Goal: Download file/media

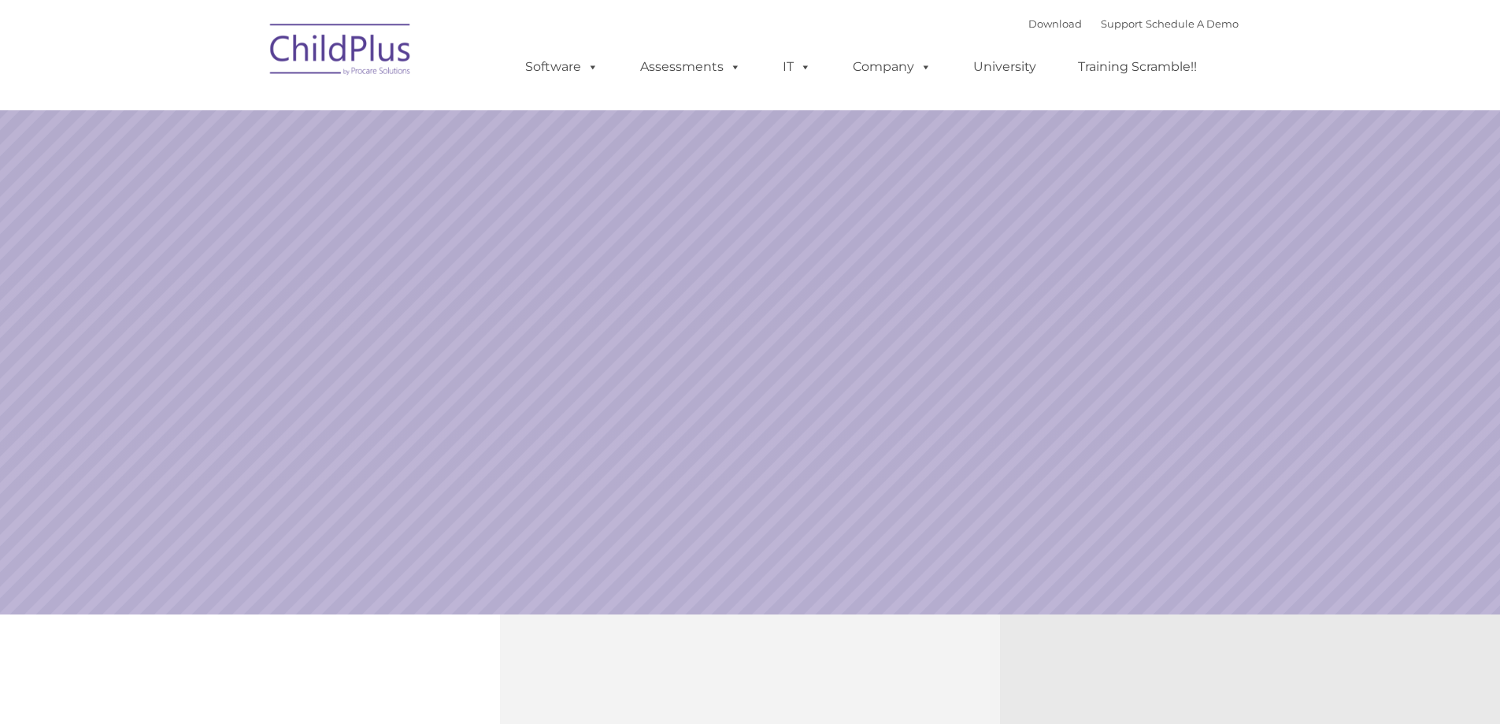
select select "MEDIUM"
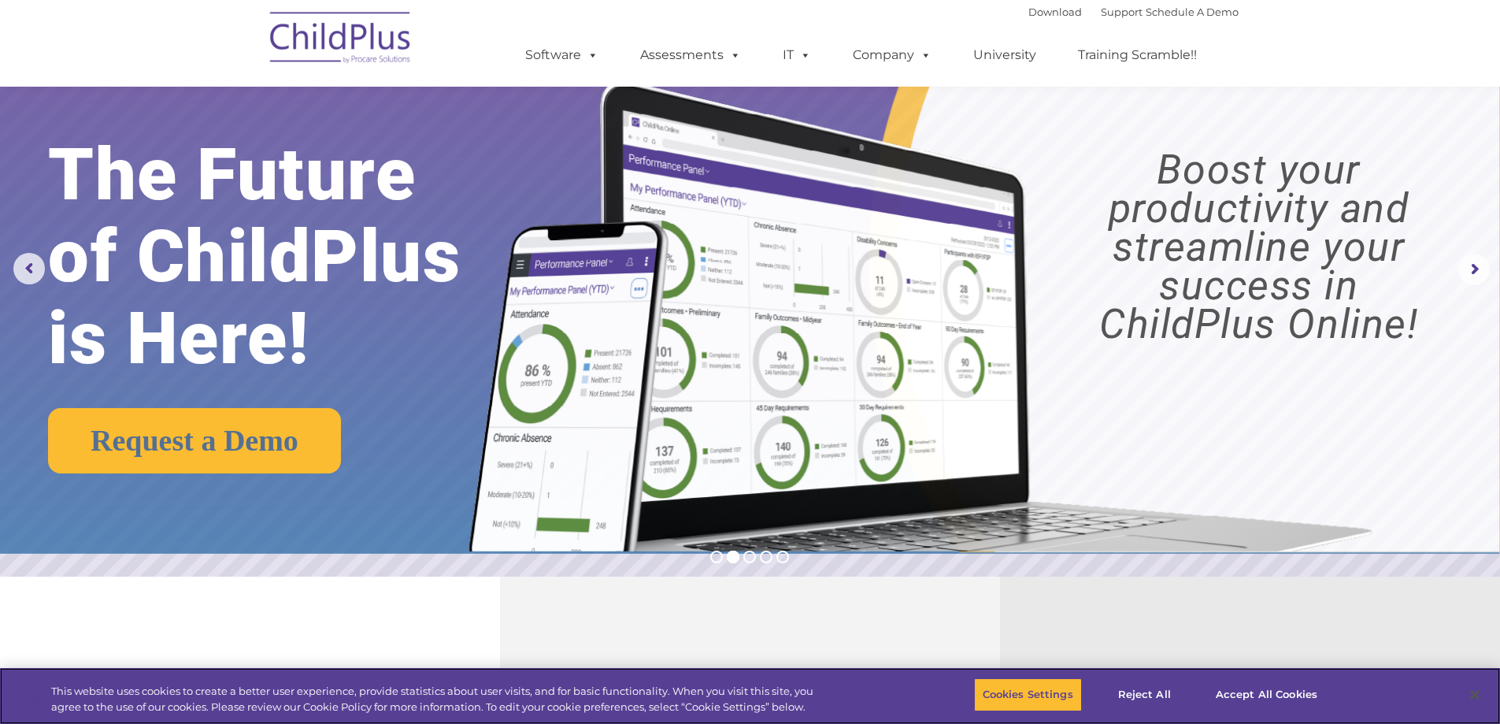
scroll to position [35, 0]
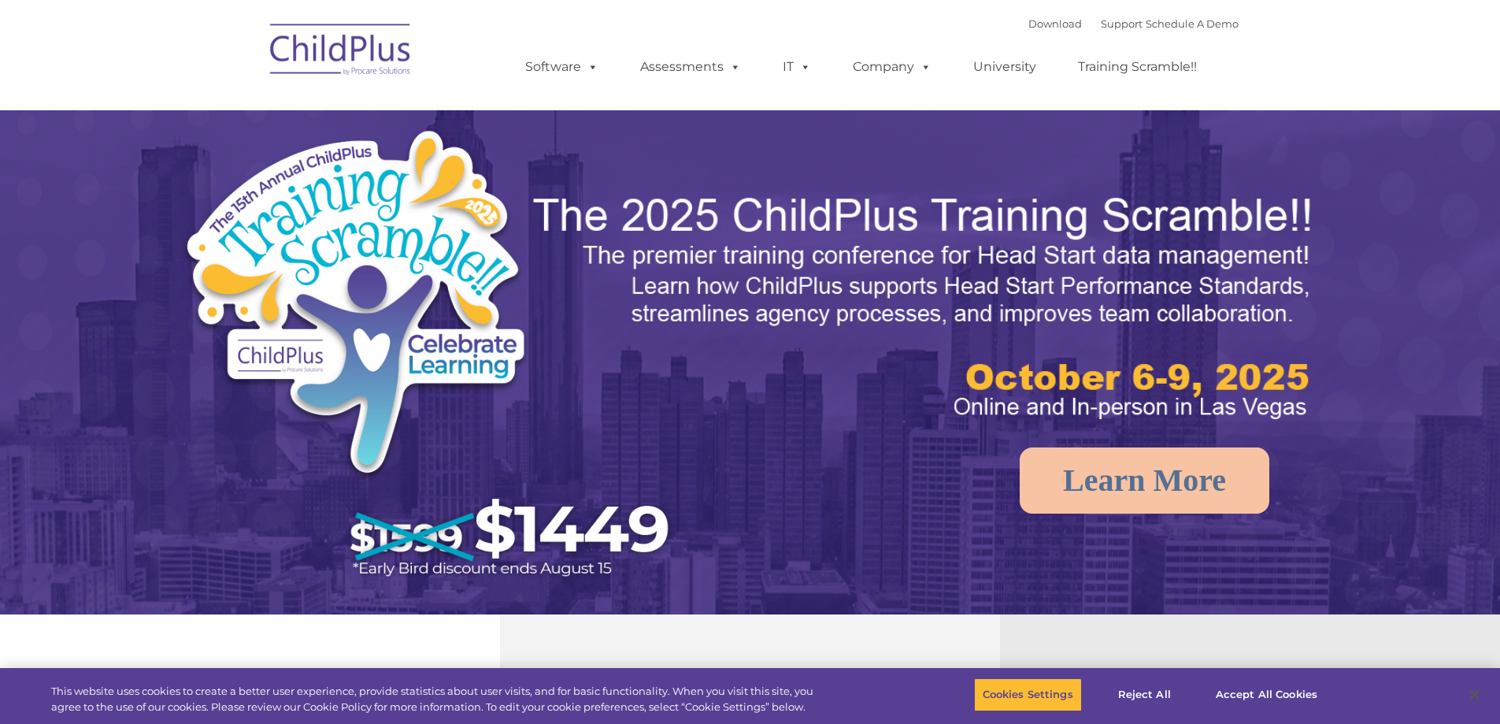
select select "MEDIUM"
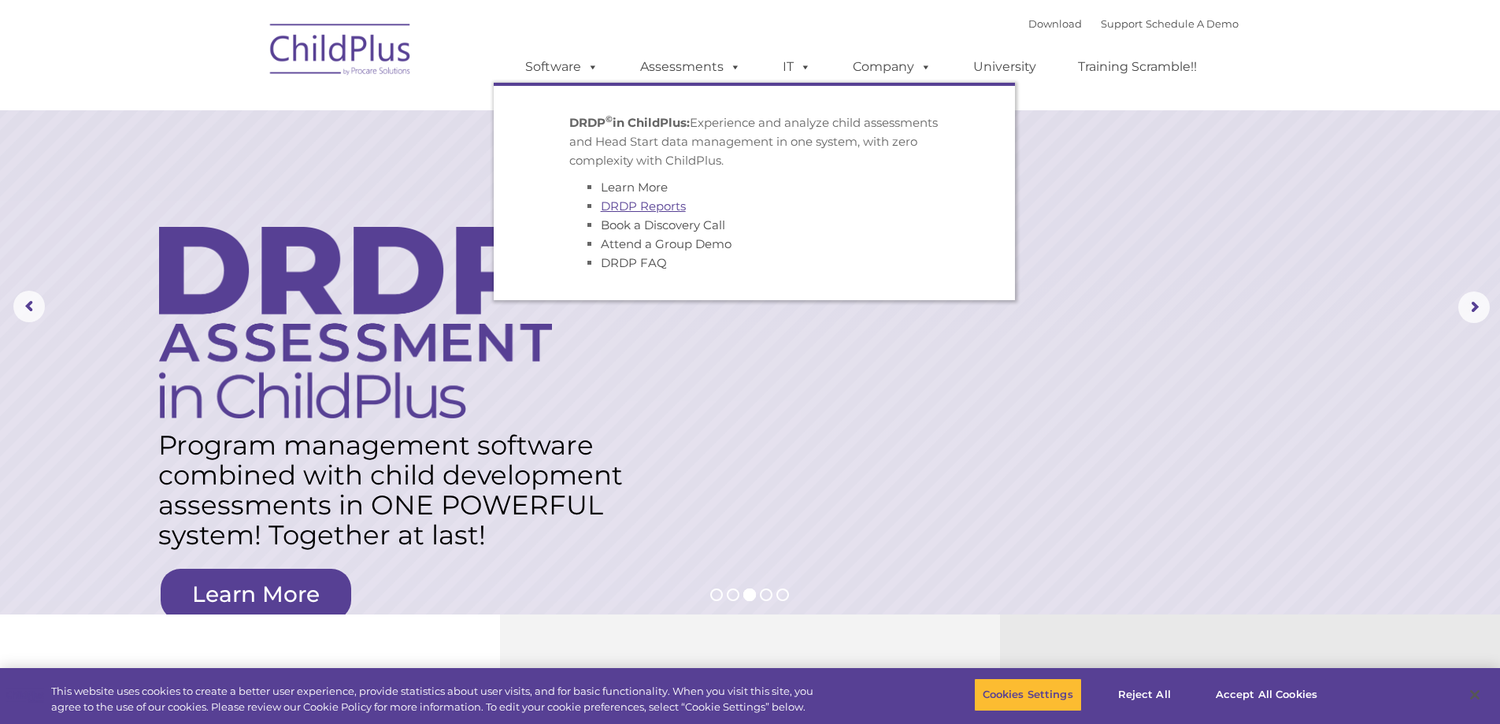
click at [636, 206] on link "DRDP Reports" at bounding box center [643, 205] width 85 height 15
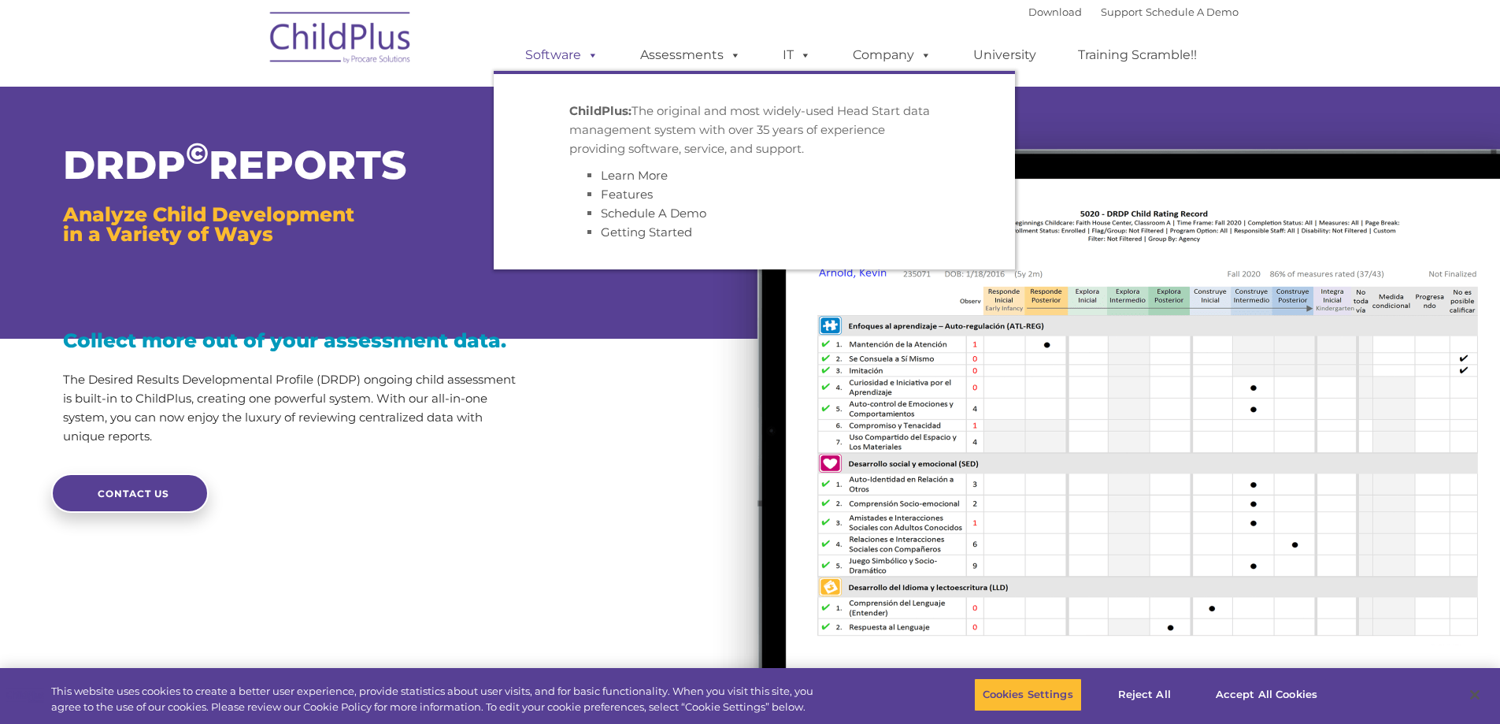
click at [591, 52] on span at bounding box center [589, 54] width 17 height 15
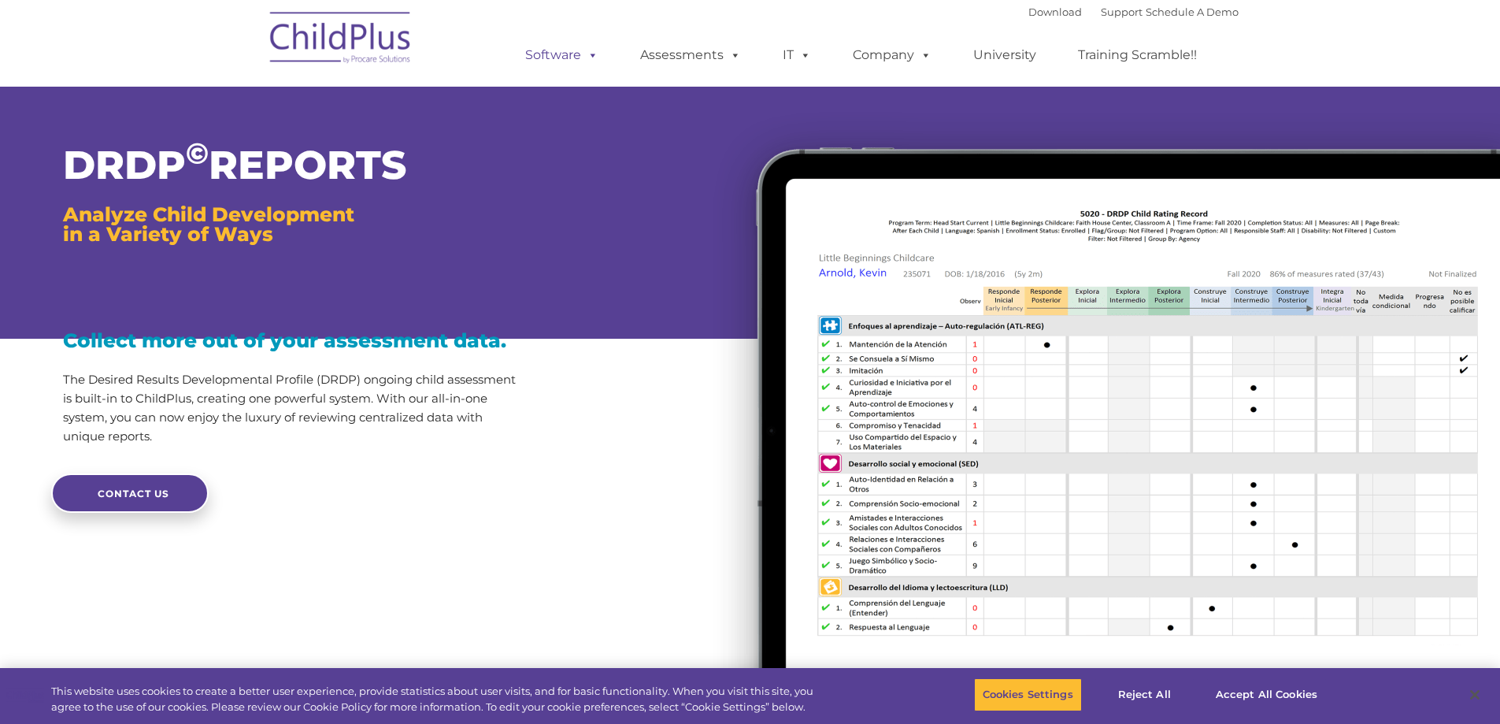
click at [560, 54] on link "Software" at bounding box center [561, 54] width 105 height 31
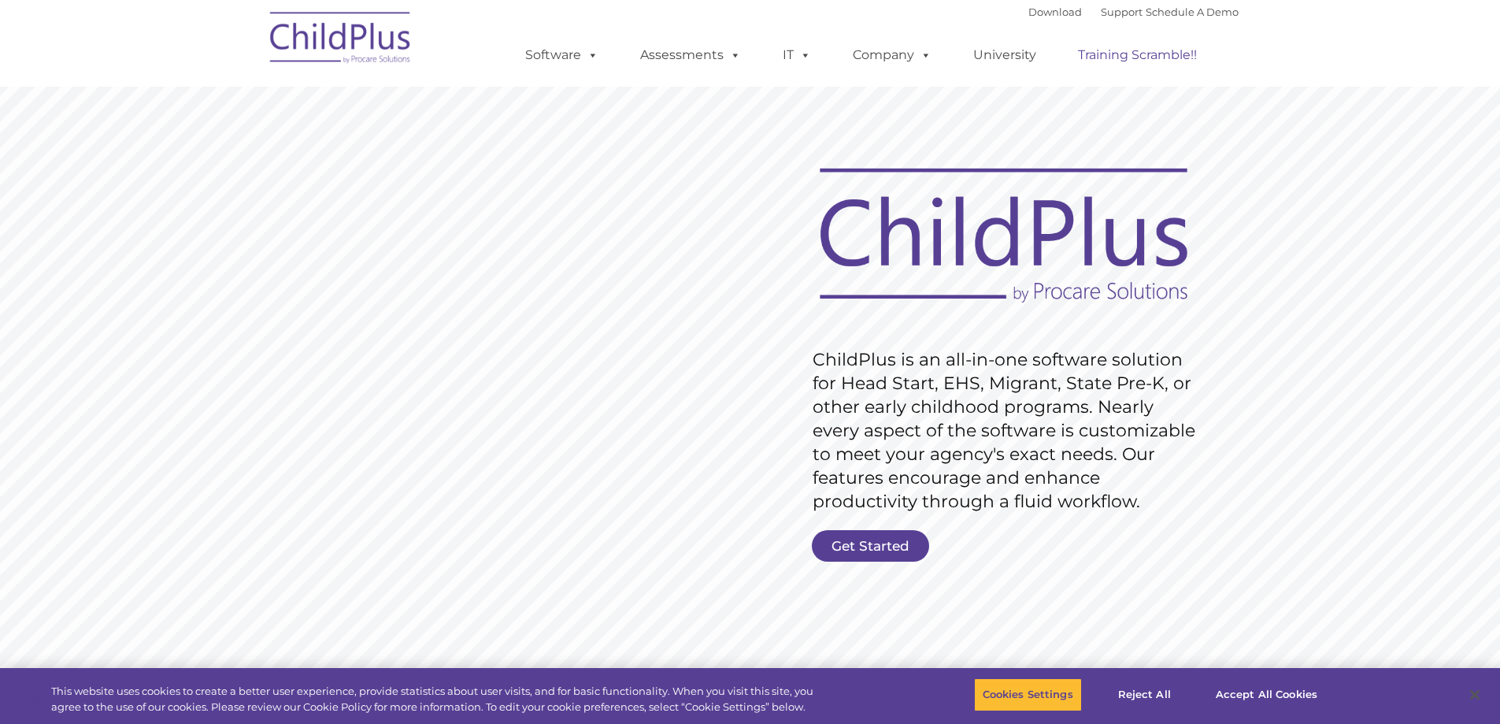
click at [1120, 55] on link "Training Scramble!!" at bounding box center [1137, 54] width 150 height 31
click at [1039, 9] on link "Download" at bounding box center [1055, 12] width 54 height 13
